Goal: Task Accomplishment & Management: Manage account settings

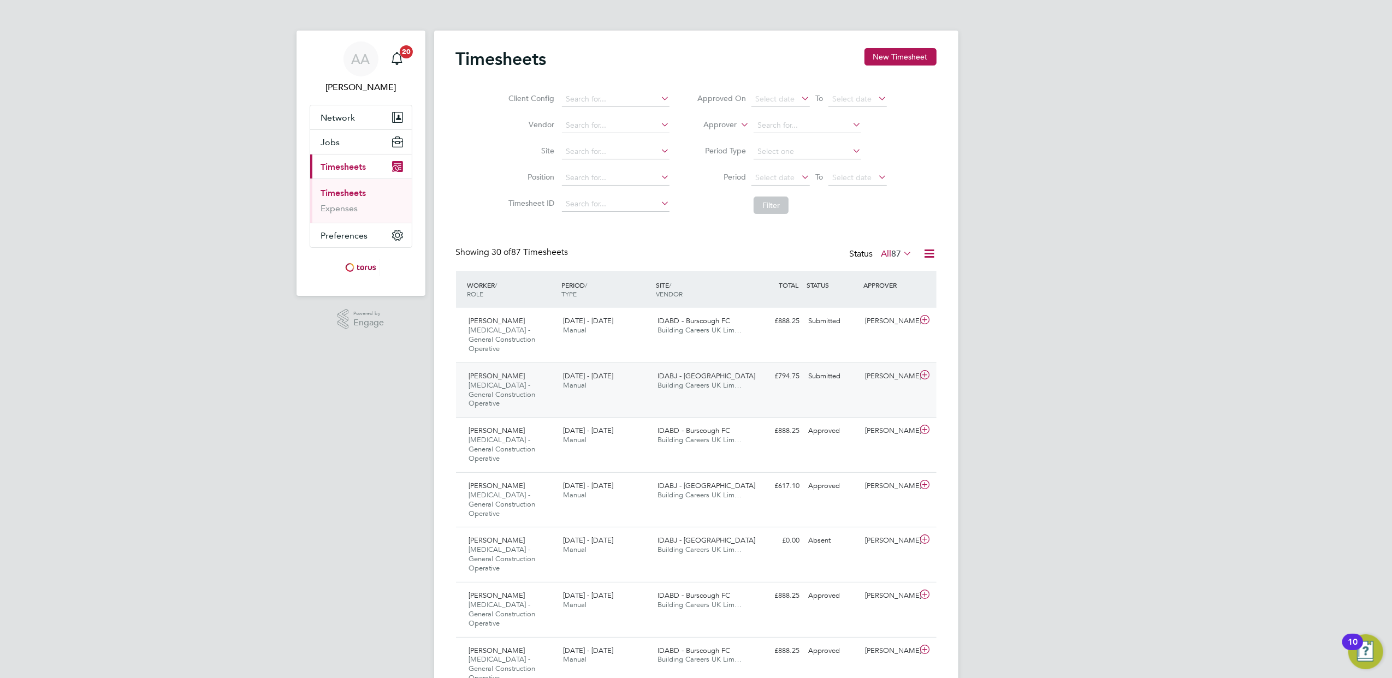
click at [510, 371] on span "[PERSON_NAME]" at bounding box center [497, 375] width 56 height 9
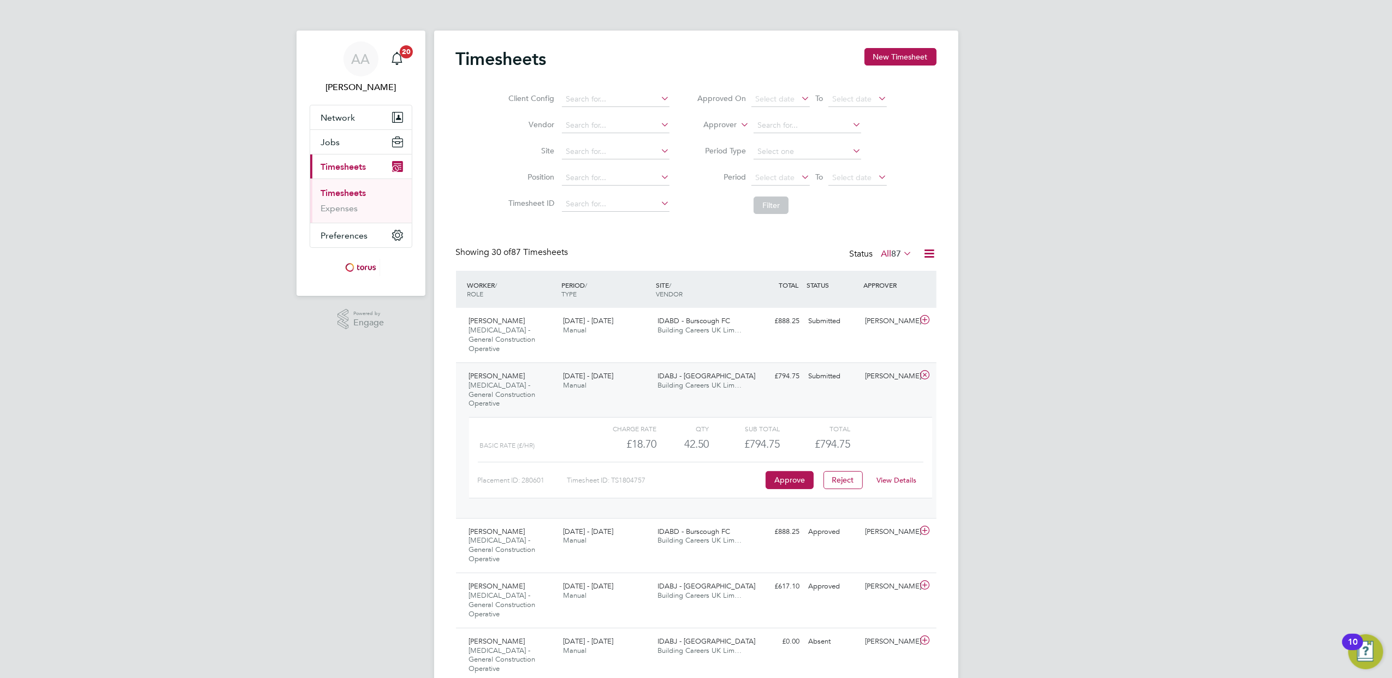
click at [887, 476] on link "View Details" at bounding box center [897, 480] width 40 height 9
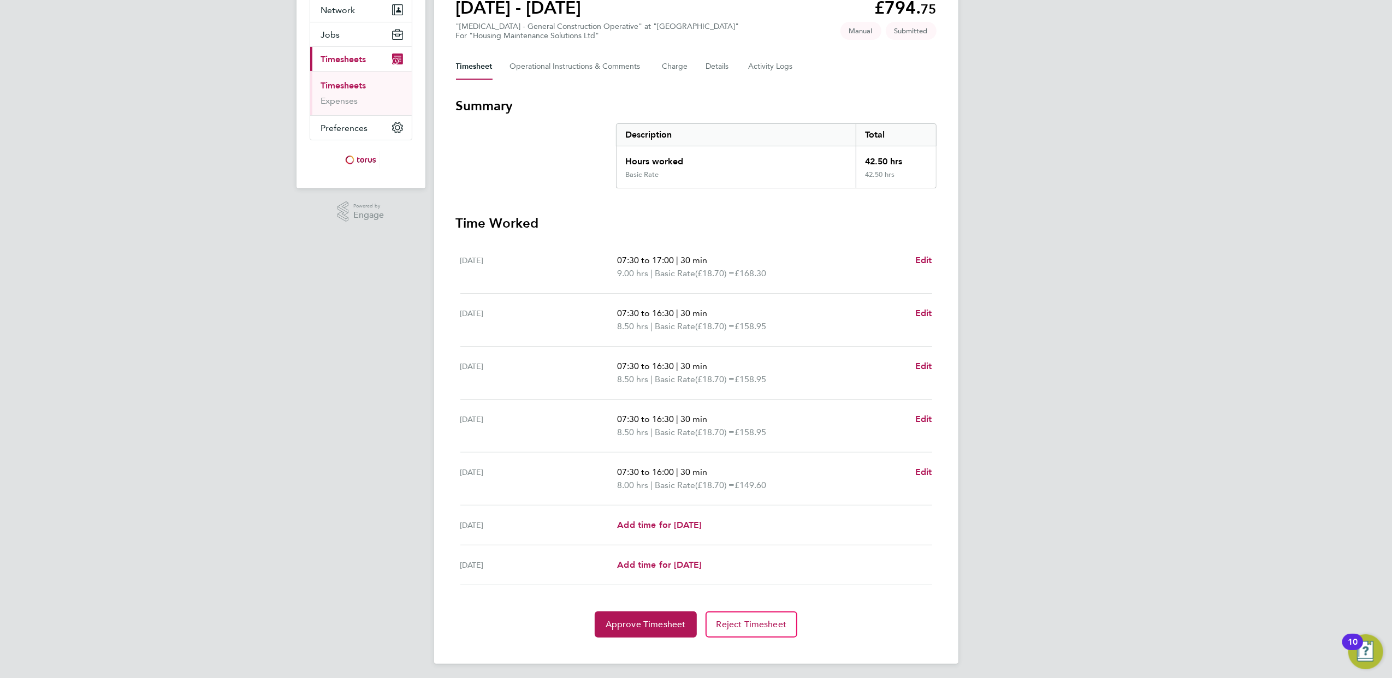
scroll to position [112, 0]
click at [684, 621] on span "Approve Timesheet" at bounding box center [646, 621] width 80 height 11
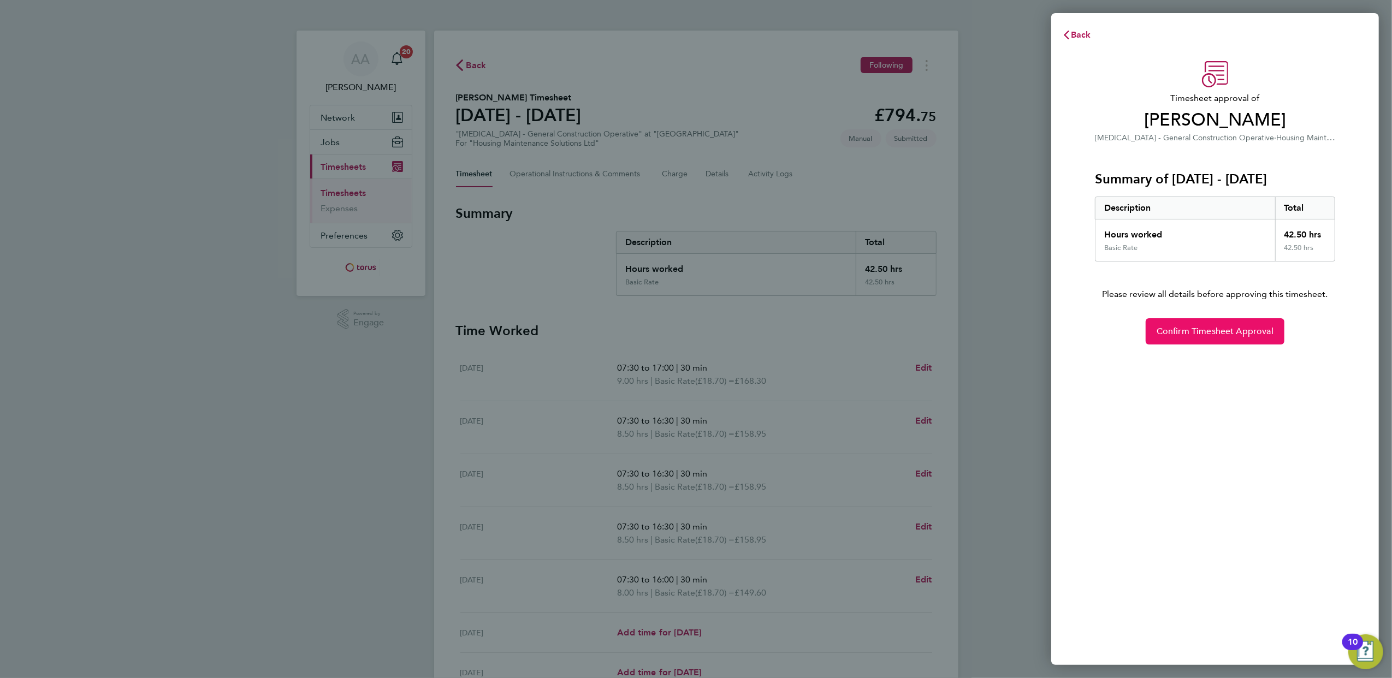
click at [1186, 329] on span "Confirm Timesheet Approval" at bounding box center [1215, 331] width 117 height 11
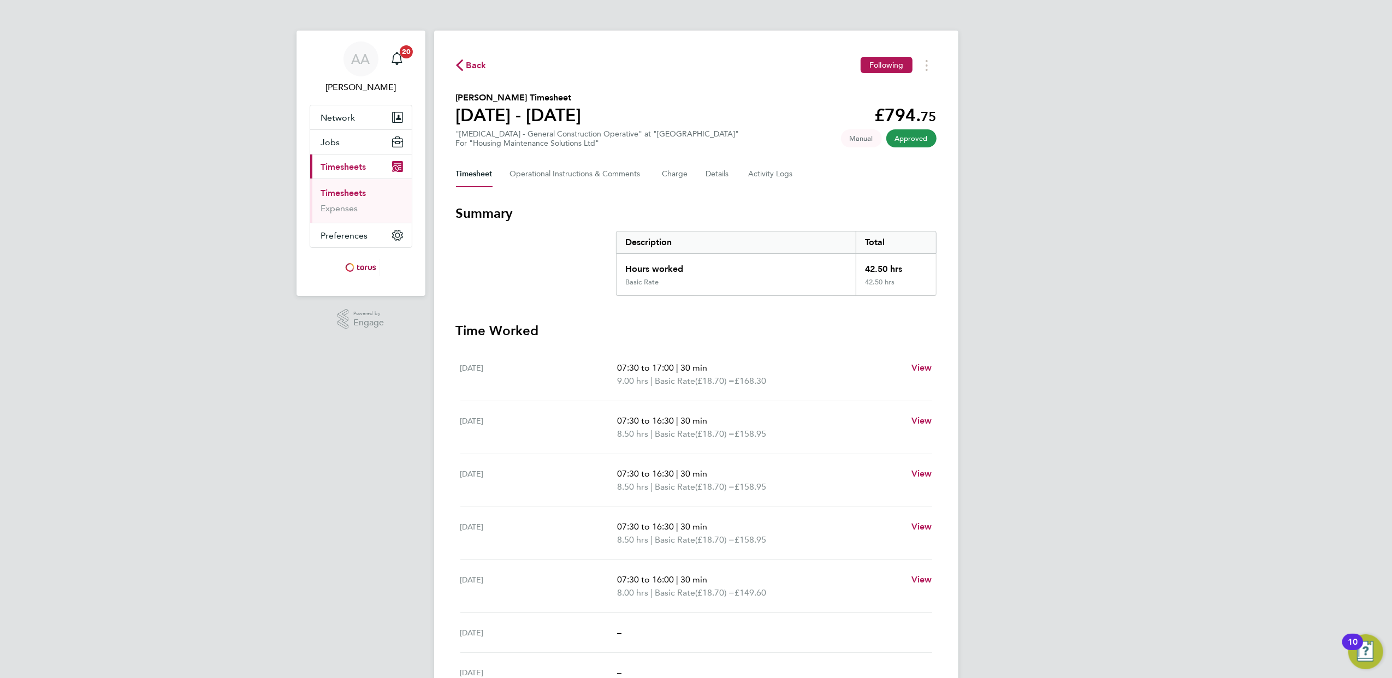
click at [348, 190] on link "Timesheets" at bounding box center [343, 193] width 45 height 10
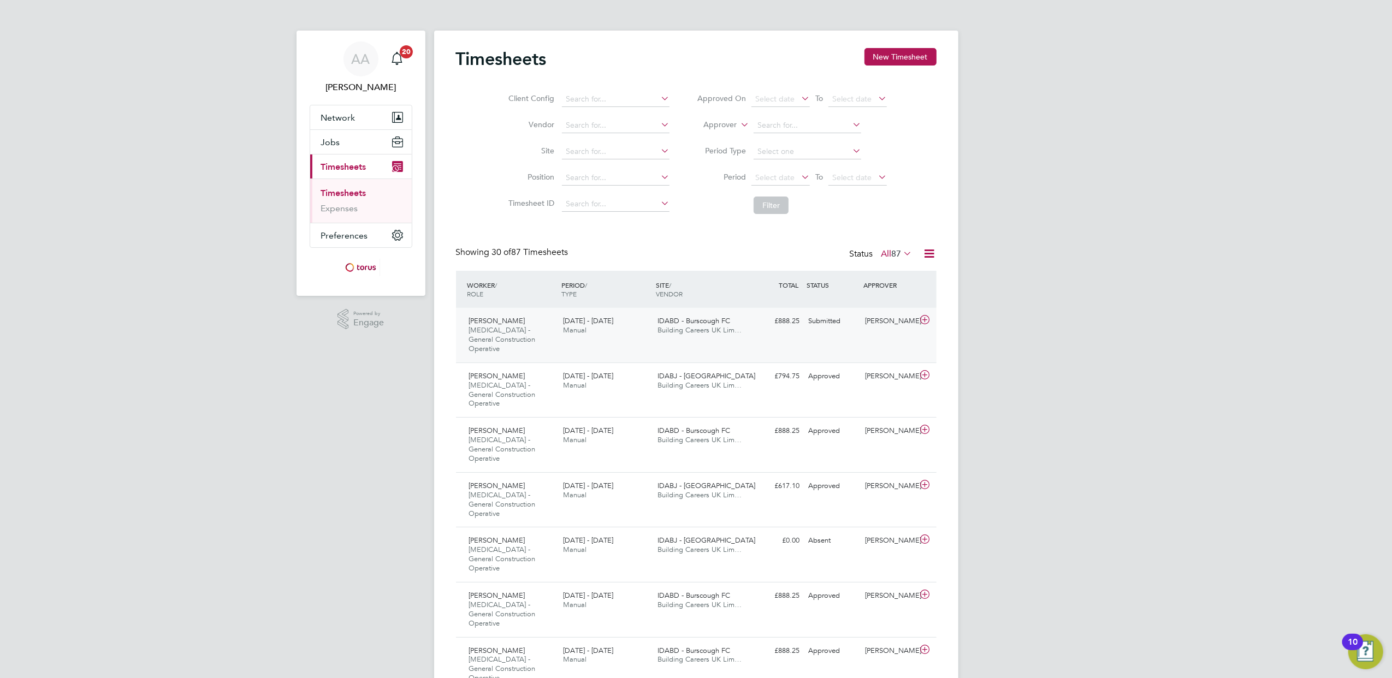
click at [491, 318] on span "[PERSON_NAME]" at bounding box center [497, 320] width 56 height 9
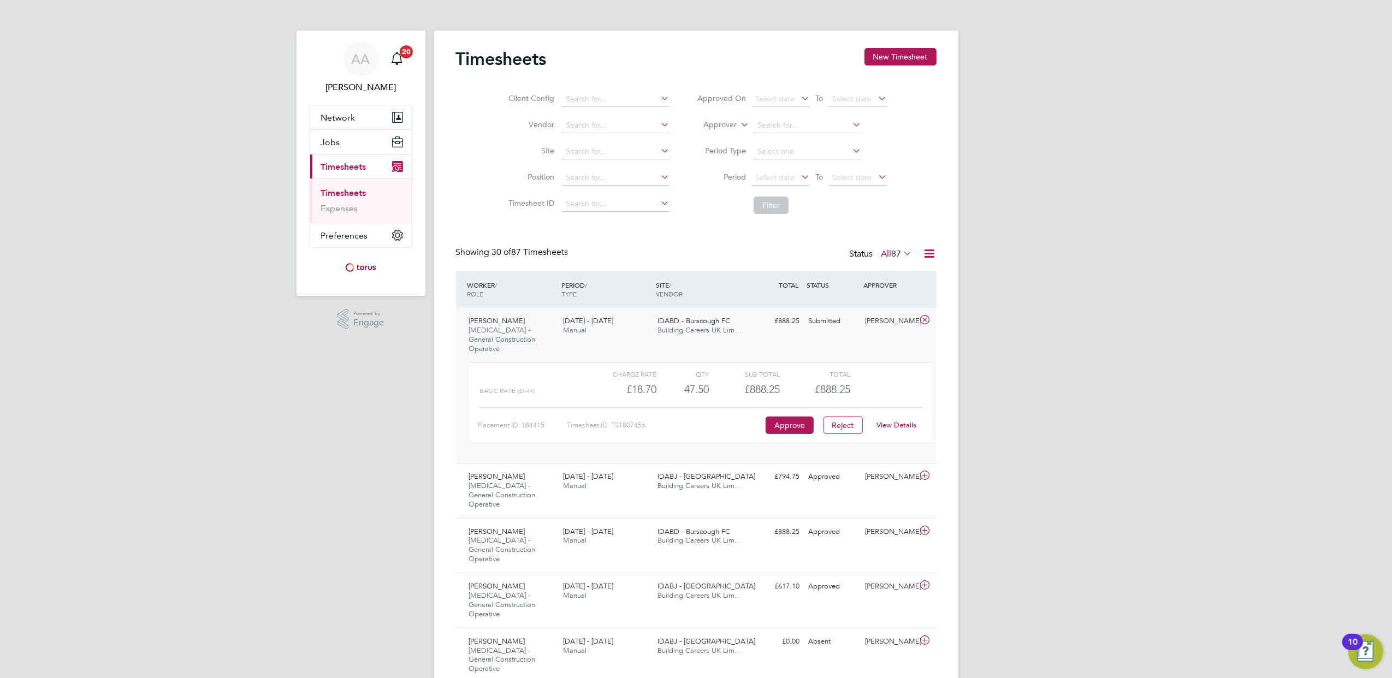
click at [897, 421] on link "View Details" at bounding box center [897, 425] width 40 height 9
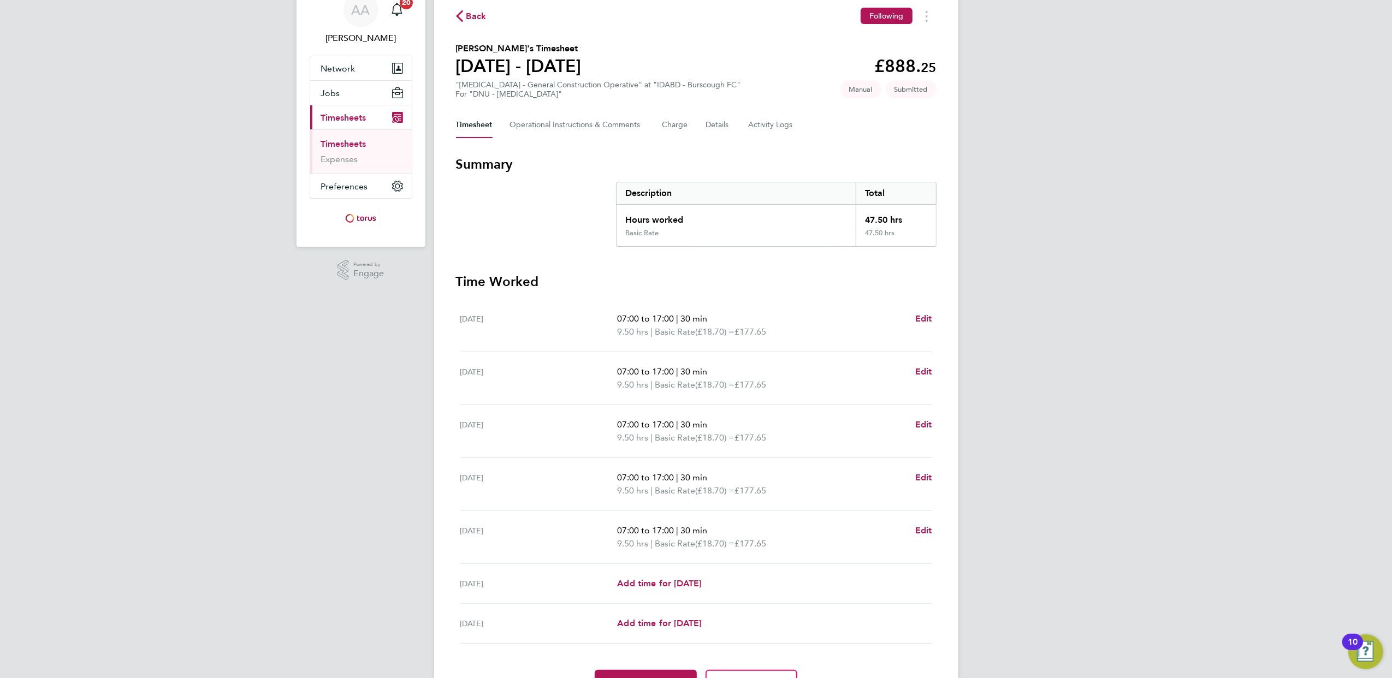
scroll to position [112, 0]
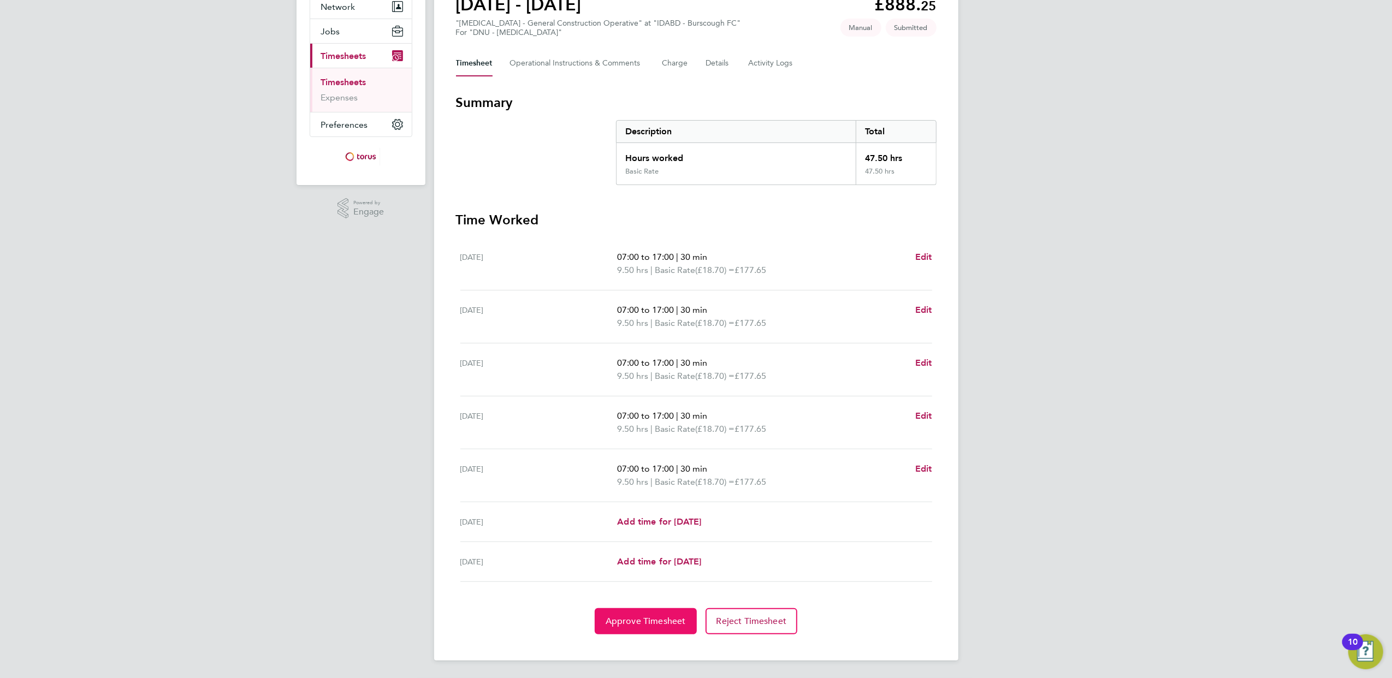
click at [683, 611] on button "Approve Timesheet" at bounding box center [646, 622] width 102 height 26
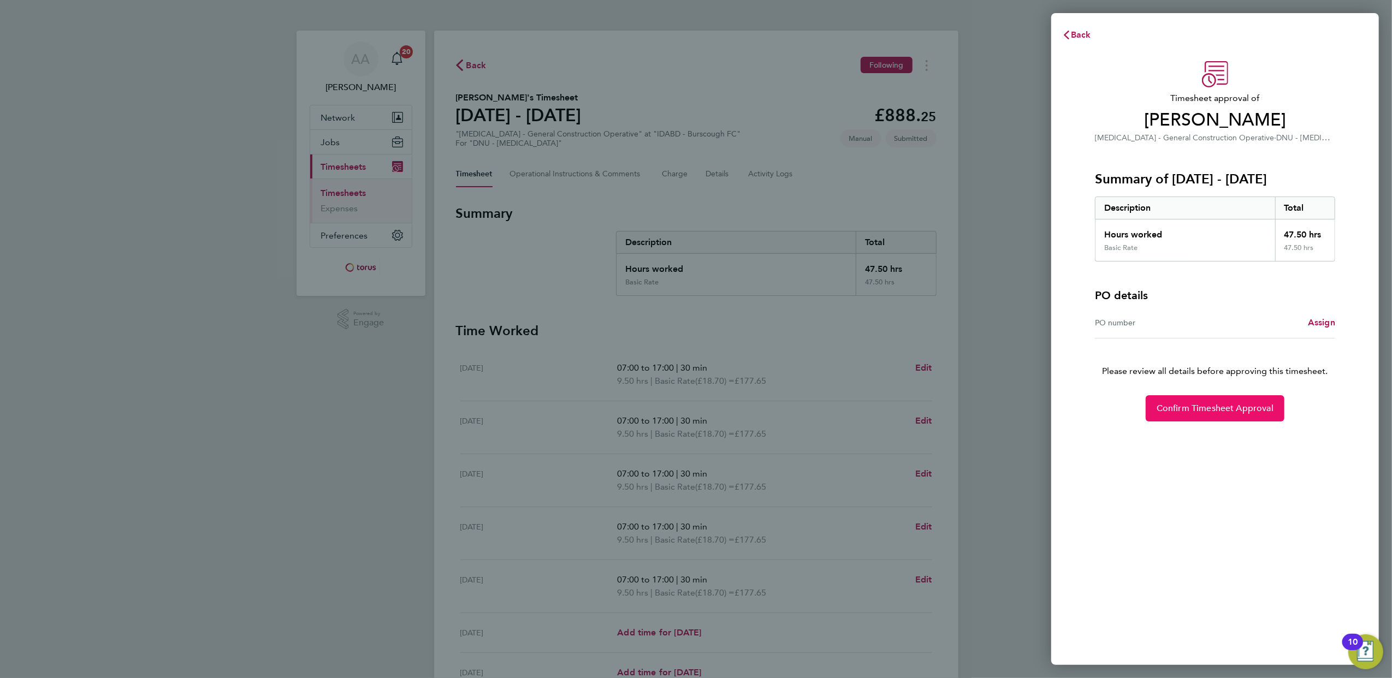
click at [1177, 407] on span "Confirm Timesheet Approval" at bounding box center [1215, 408] width 117 height 11
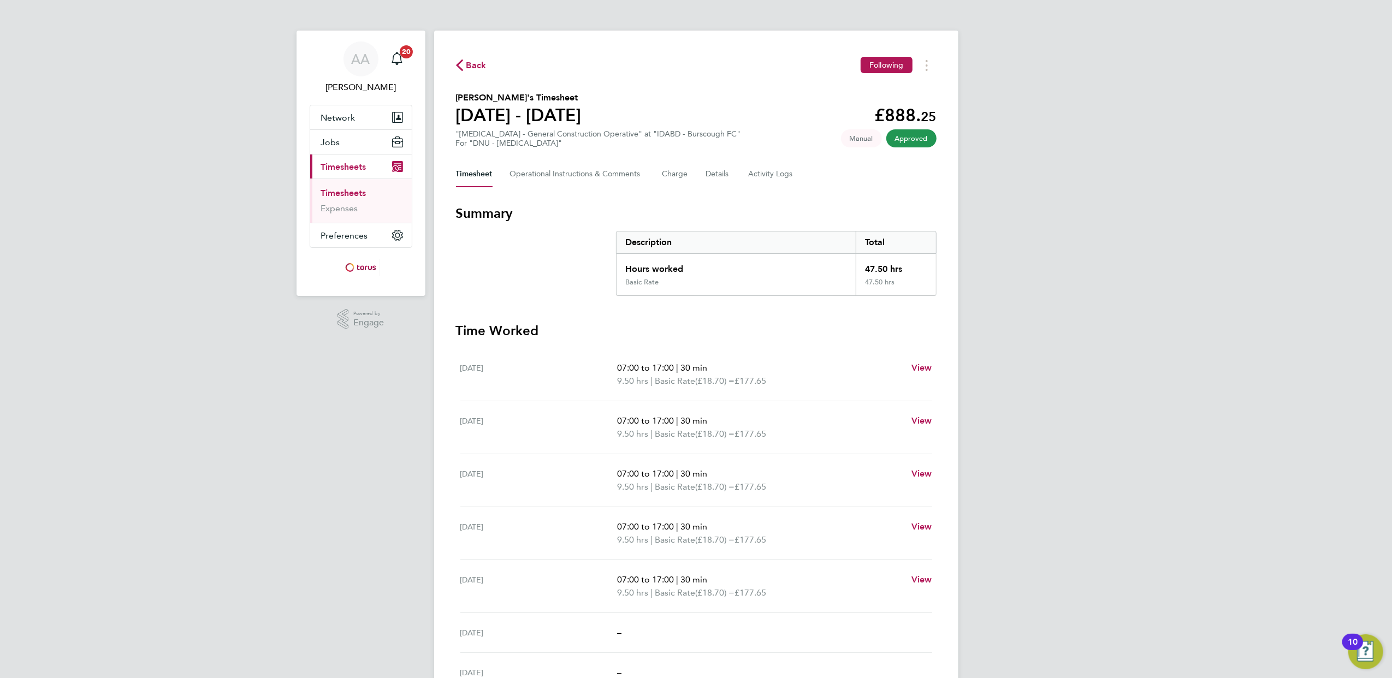
click at [345, 190] on link "Timesheets" at bounding box center [343, 193] width 45 height 10
